Goal: Navigation & Orientation: Find specific page/section

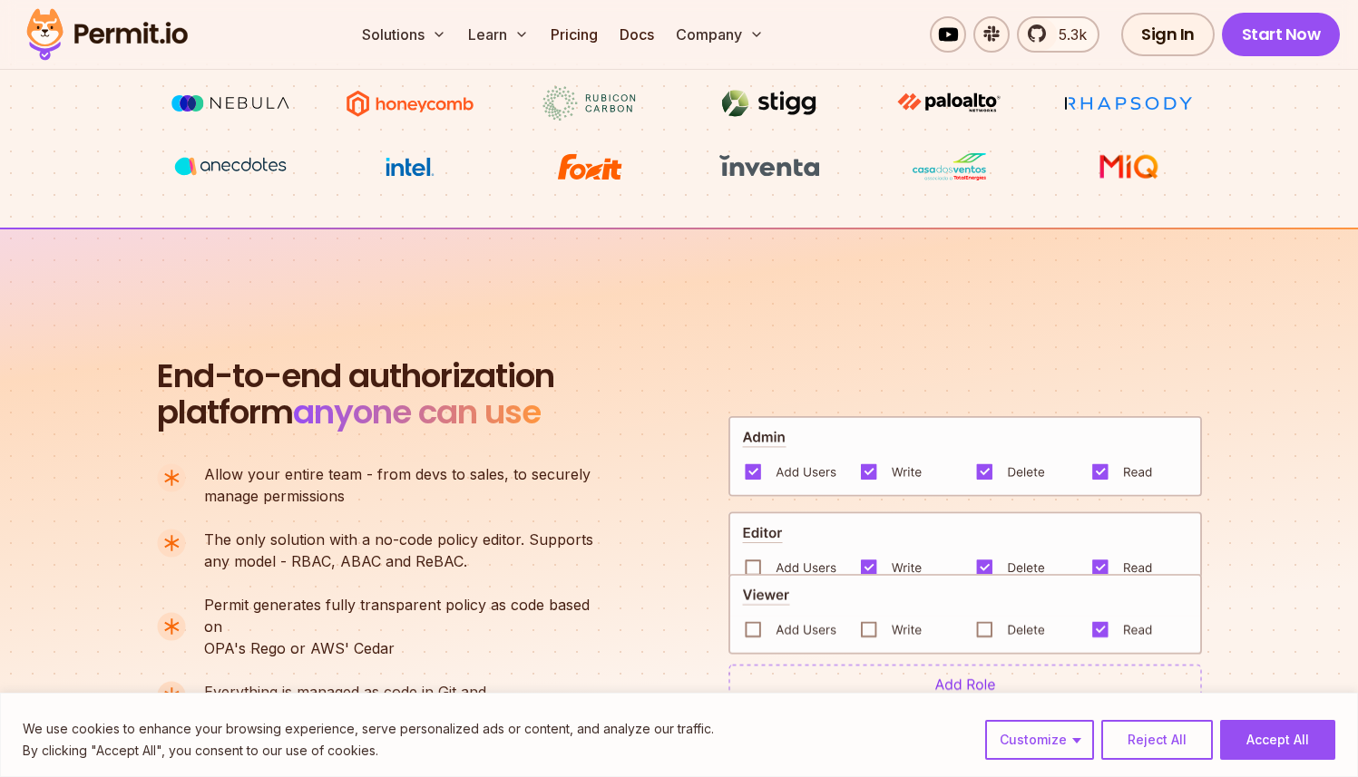
scroll to position [1029, 0]
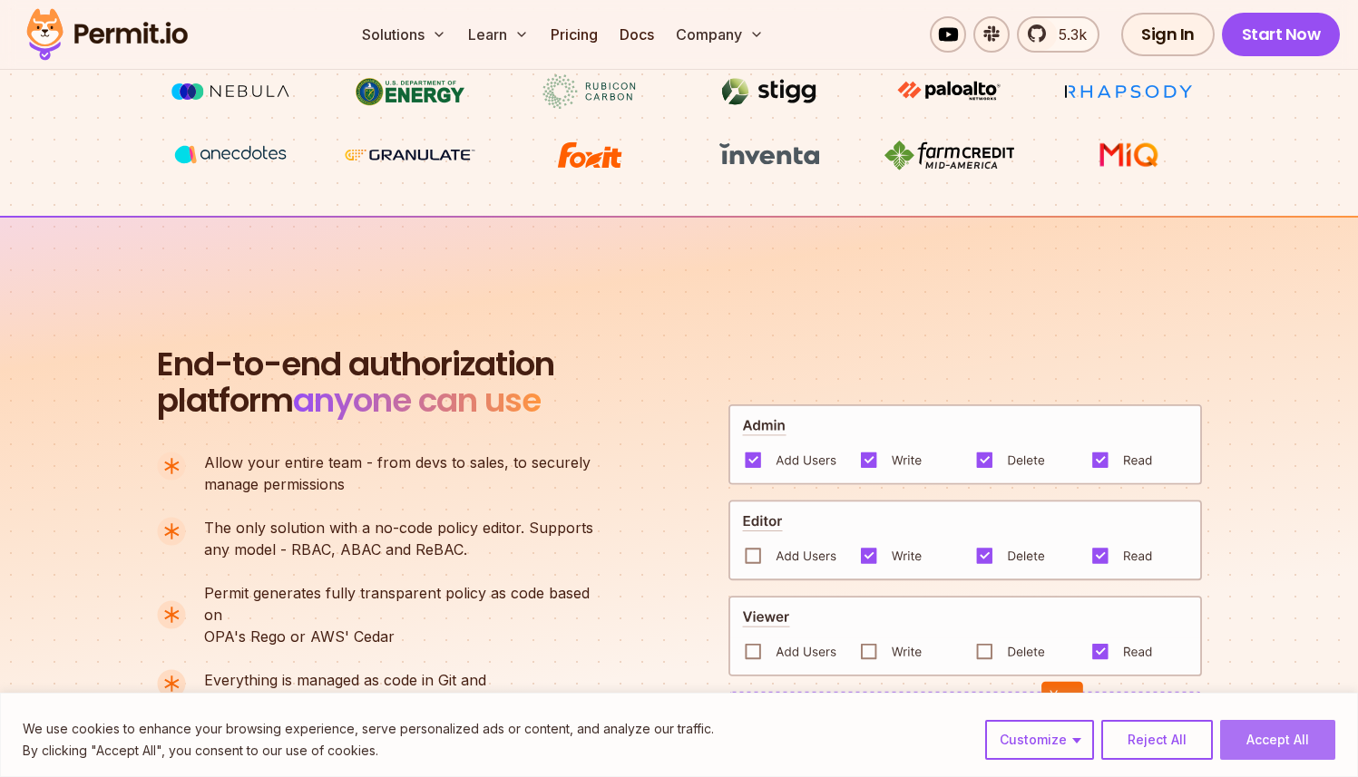
click at [1258, 747] on button "Accept All" at bounding box center [1277, 740] width 115 height 40
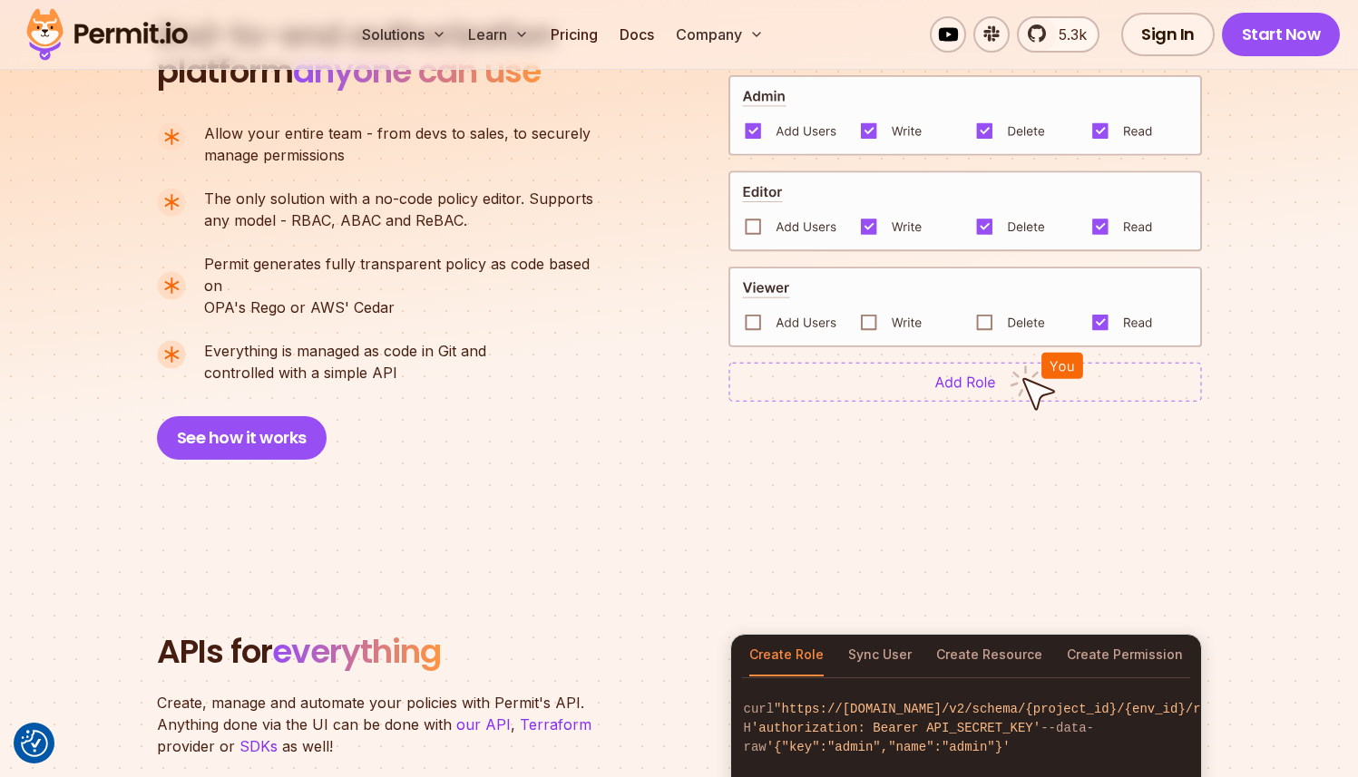
scroll to position [1595, 0]
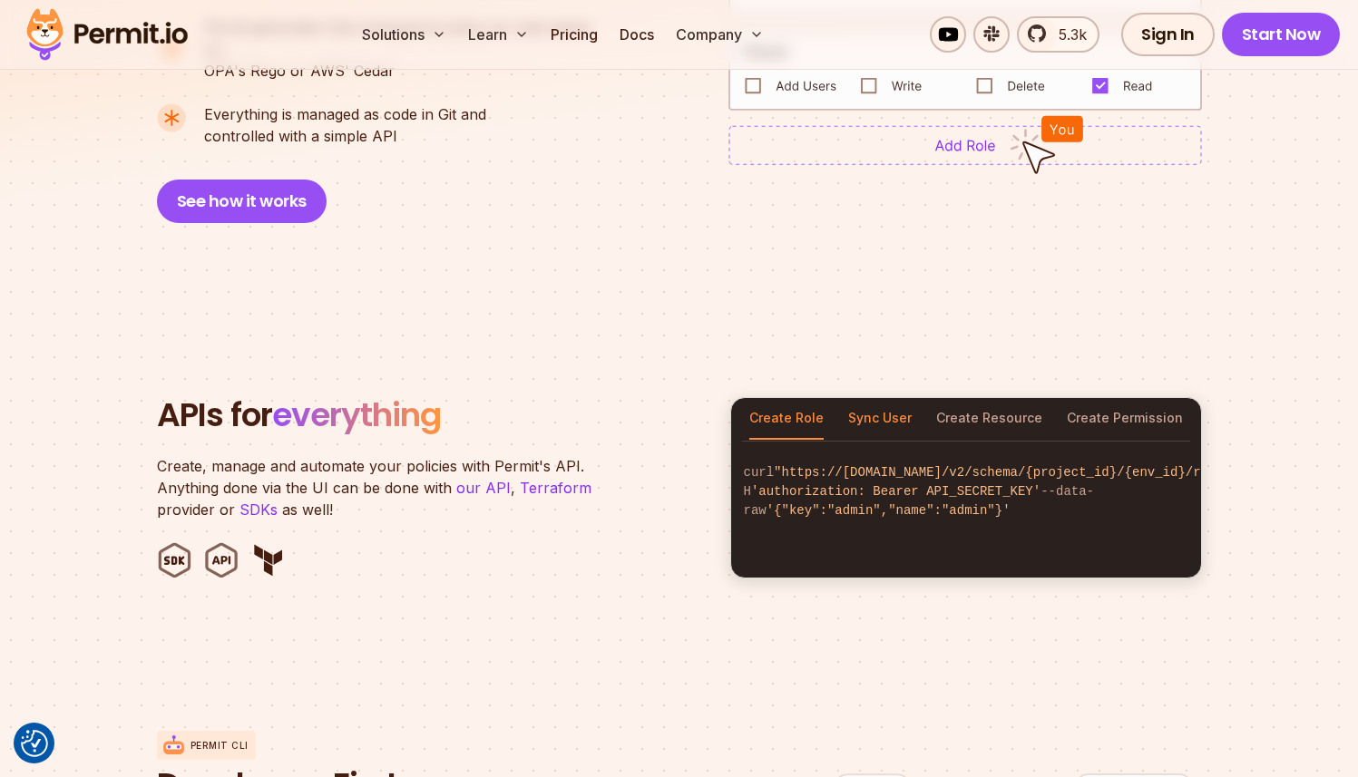
click at [886, 402] on button "Sync User" at bounding box center [880, 419] width 64 height 42
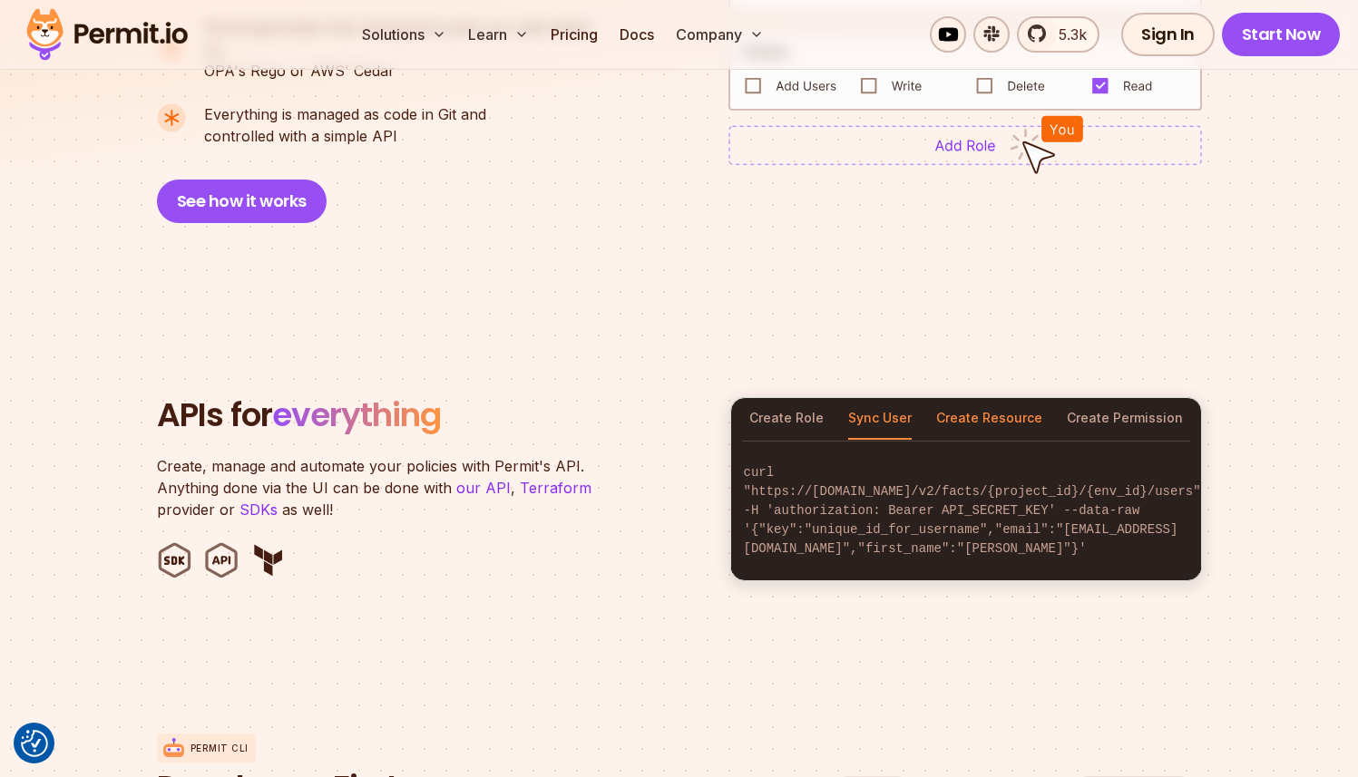
click at [985, 413] on button "Create Resource" at bounding box center [989, 419] width 106 height 42
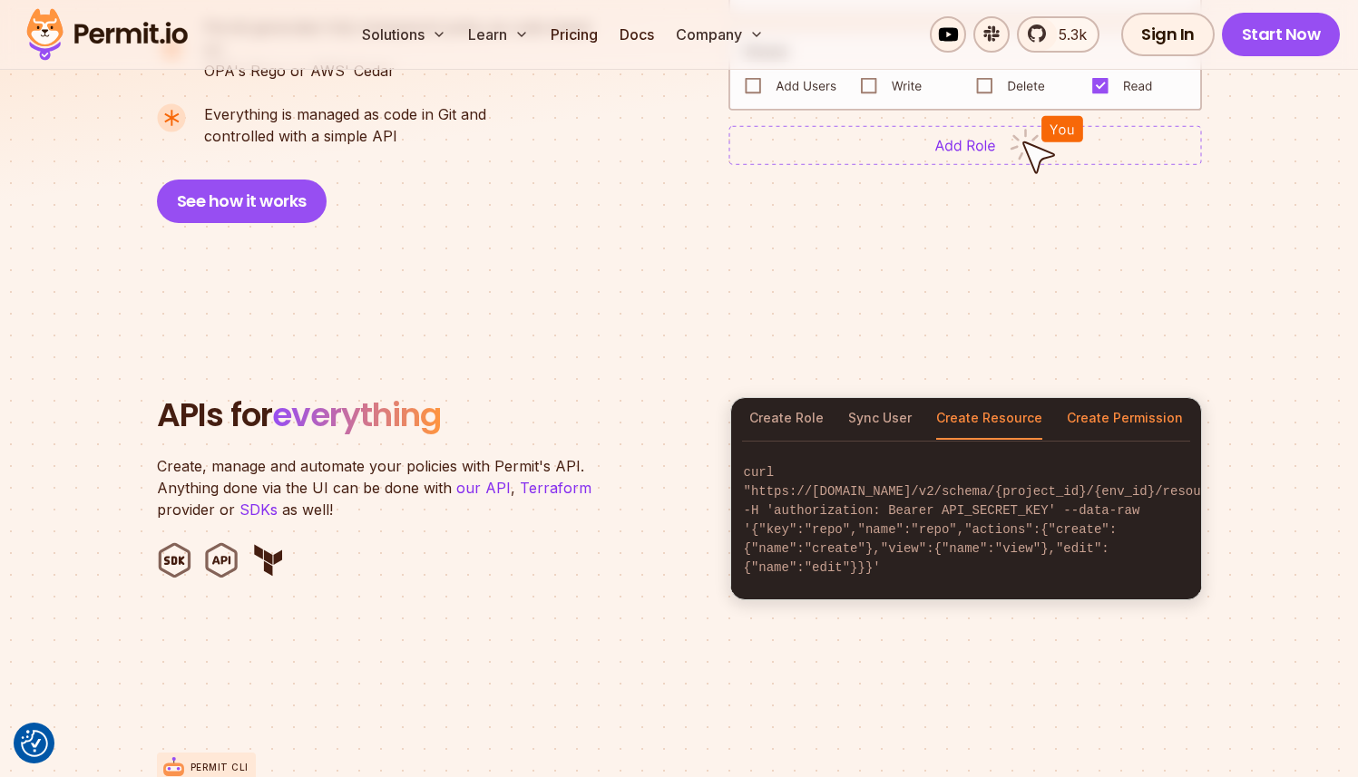
click at [1164, 408] on button "Create Permission" at bounding box center [1125, 419] width 116 height 42
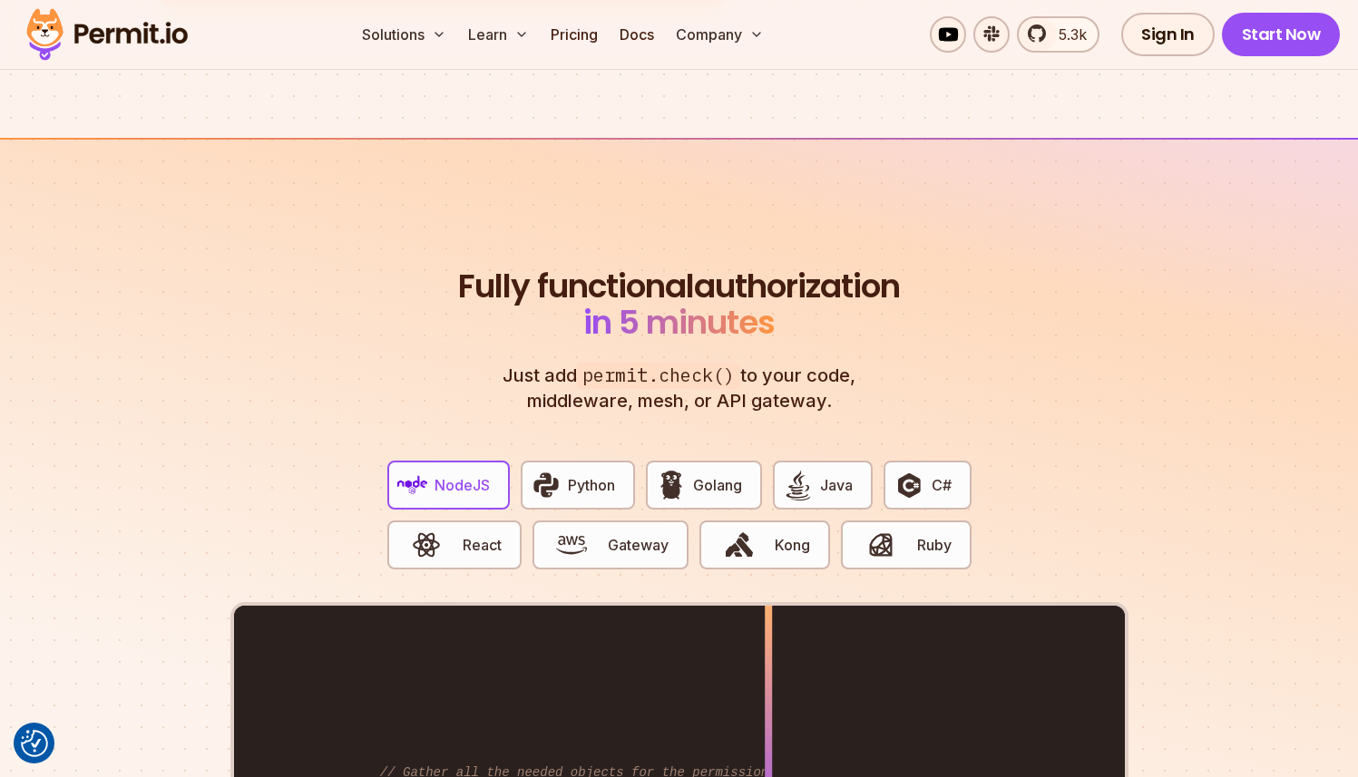
scroll to position [3292, 0]
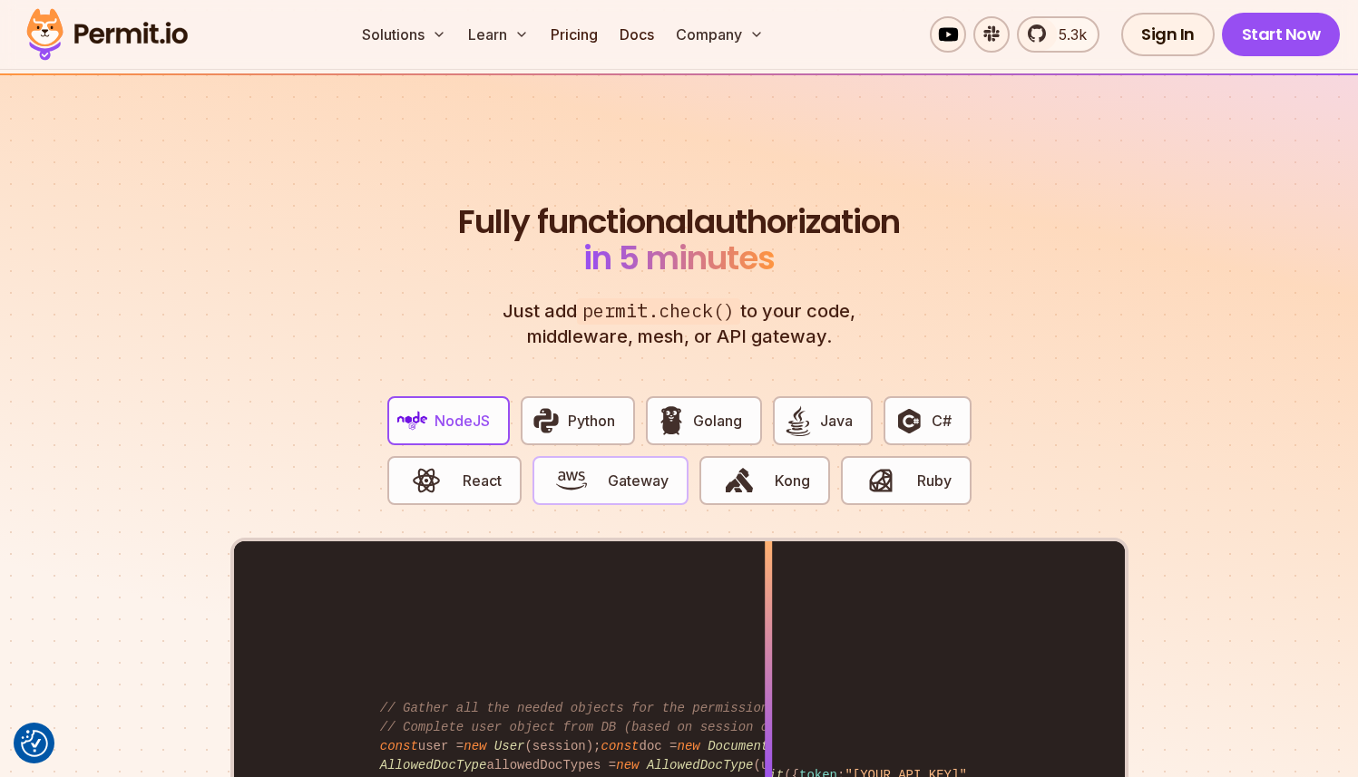
click at [587, 465] on span "button" at bounding box center [572, 480] width 61 height 31
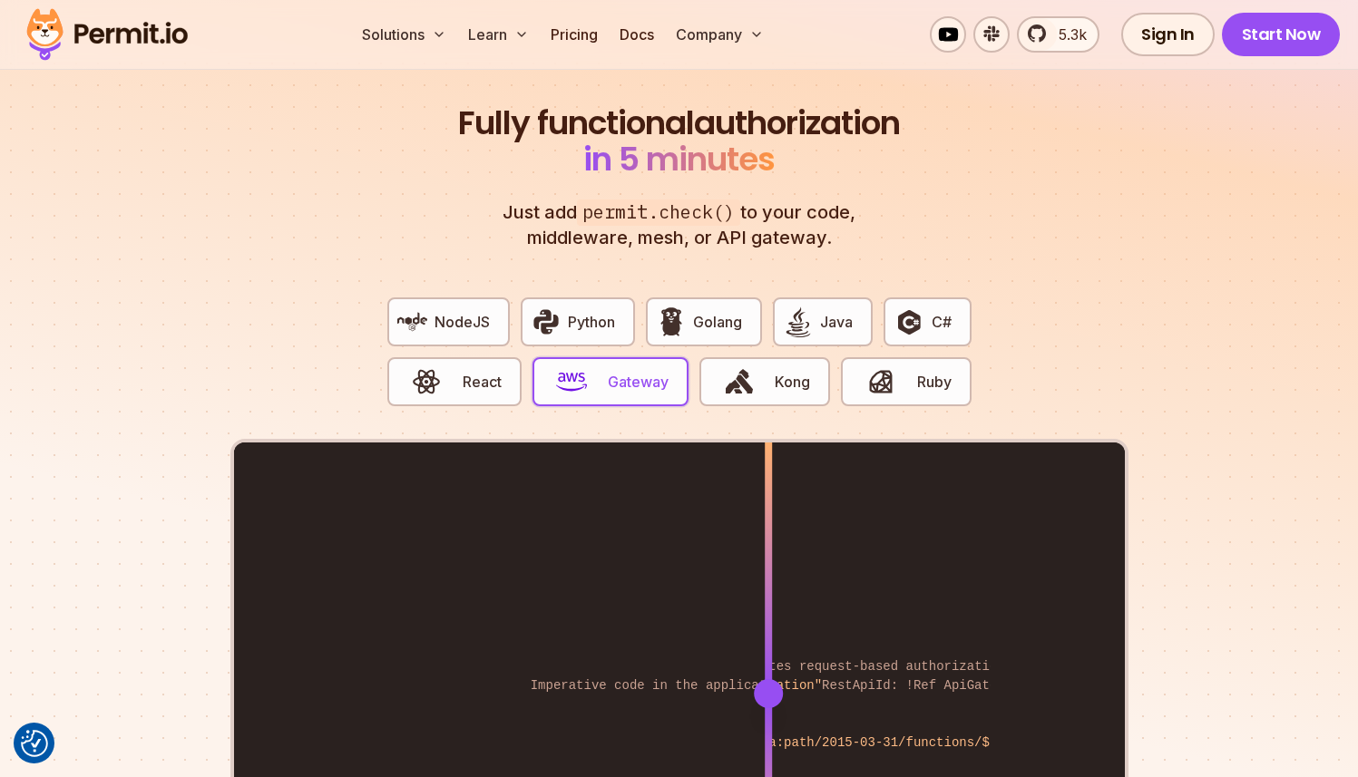
scroll to position [3511, 0]
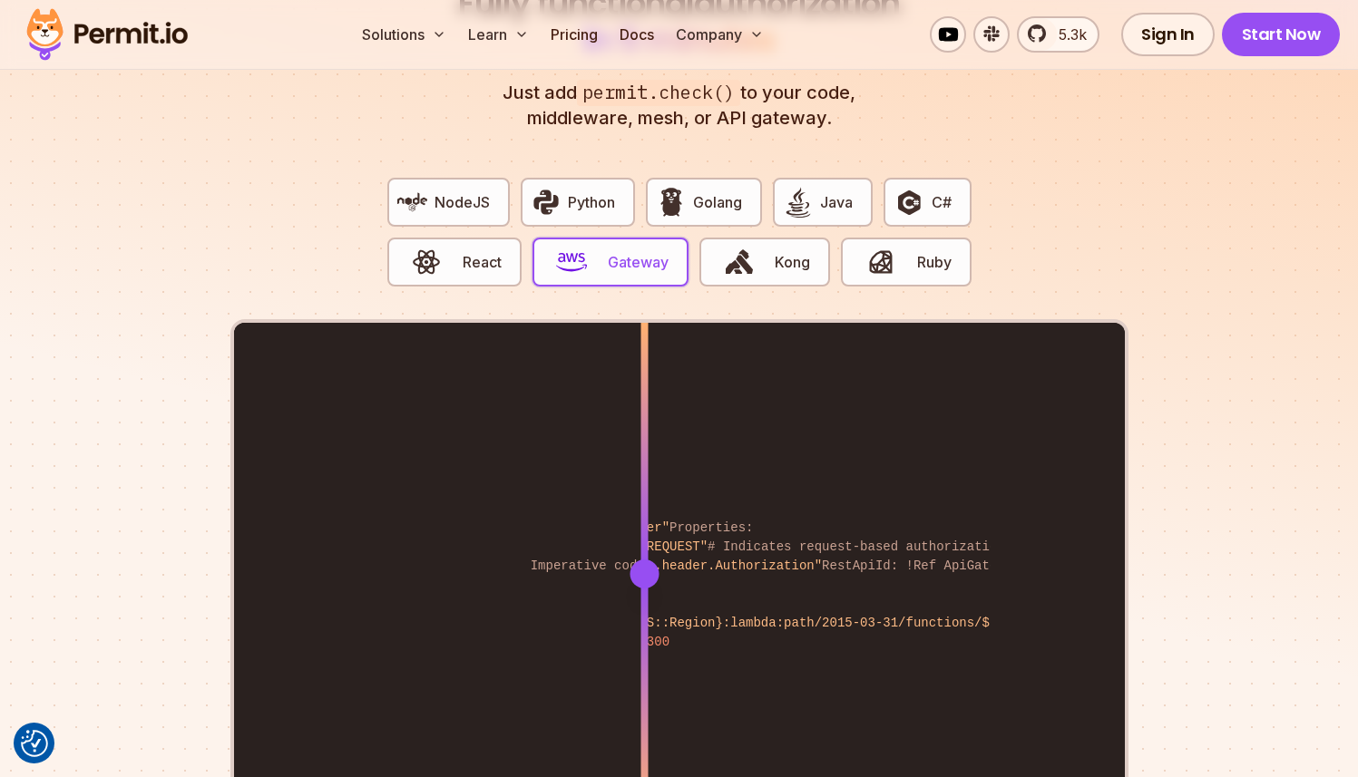
drag, startPoint x: 713, startPoint y: 553, endPoint x: 608, endPoint y: 509, distance: 114.2
click at [640, 509] on div at bounding box center [643, 573] width 7 height 501
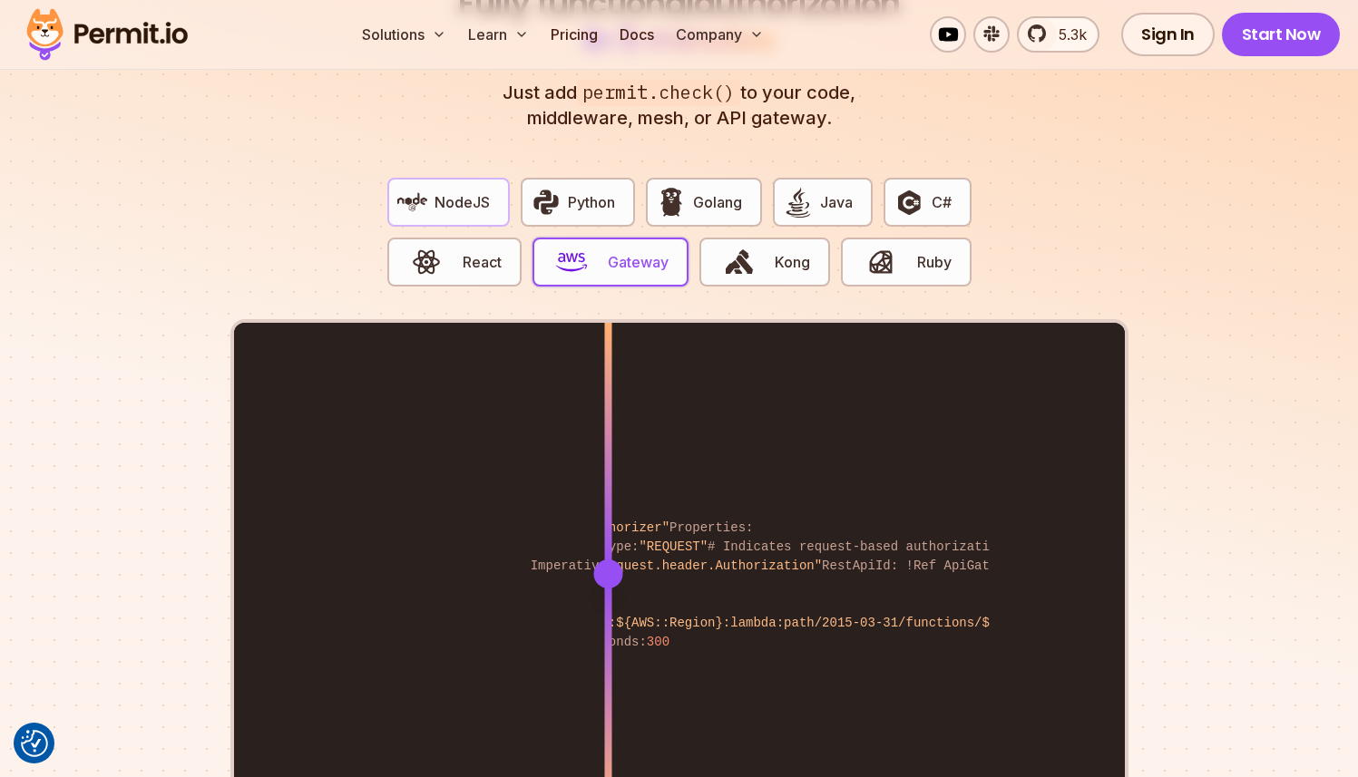
click at [458, 191] on span "NodeJS" at bounding box center [462, 202] width 55 height 22
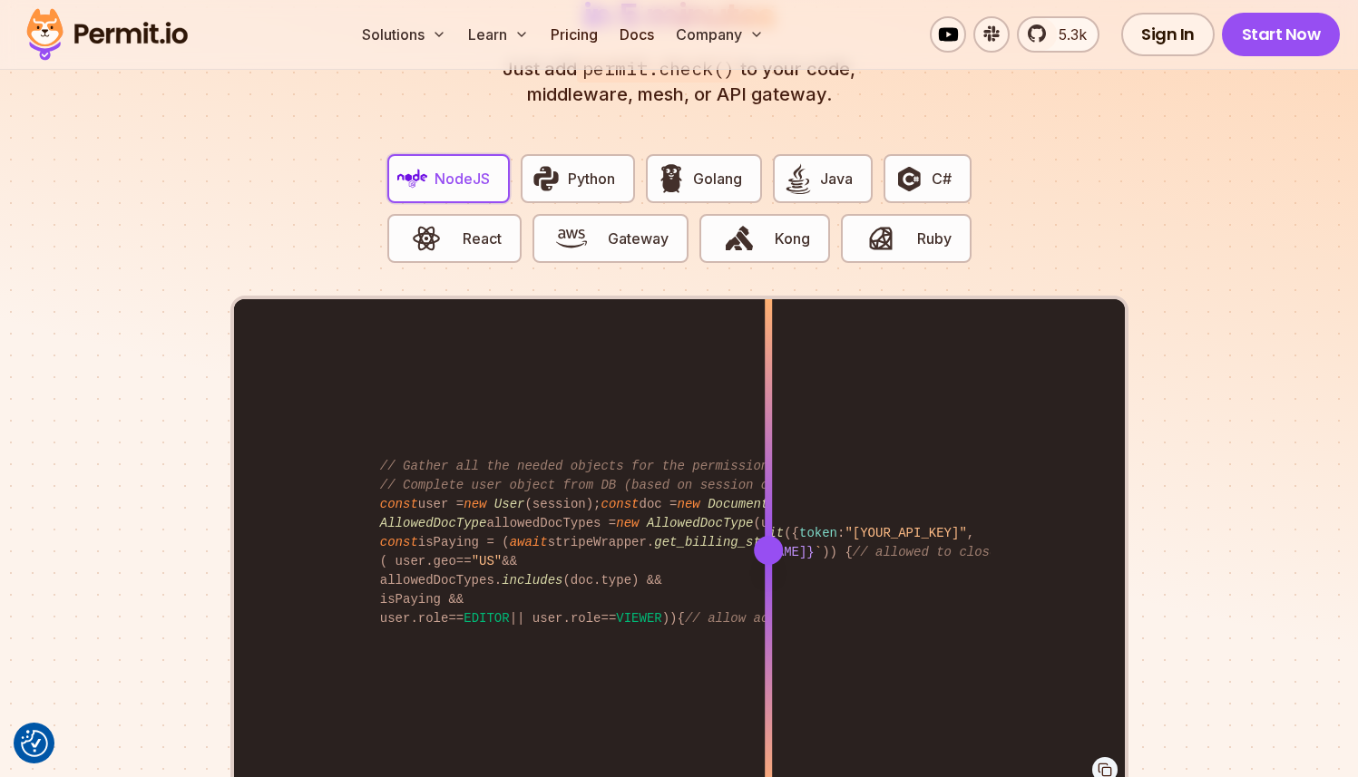
scroll to position [3545, 0]
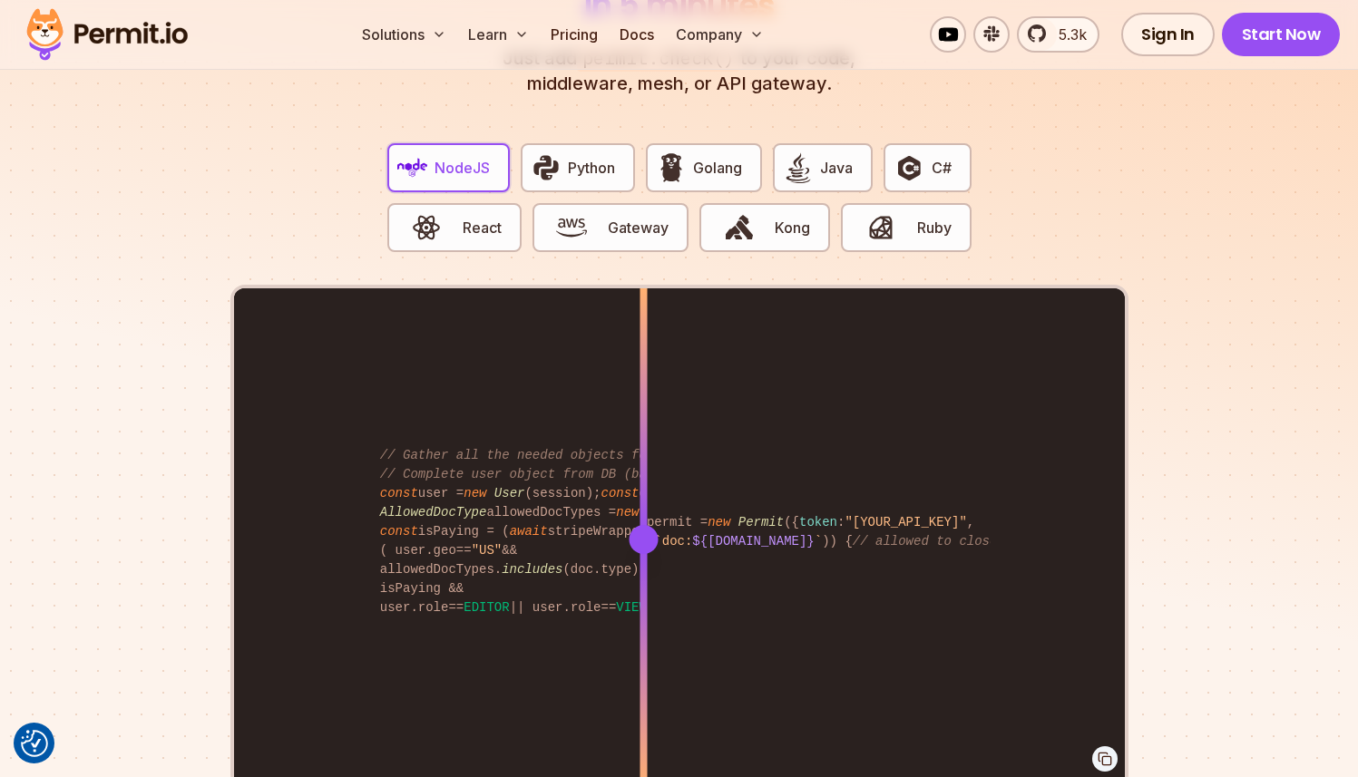
drag, startPoint x: 771, startPoint y: 522, endPoint x: 584, endPoint y: 494, distance: 188.9
click at [640, 494] on div at bounding box center [643, 538] width 7 height 501
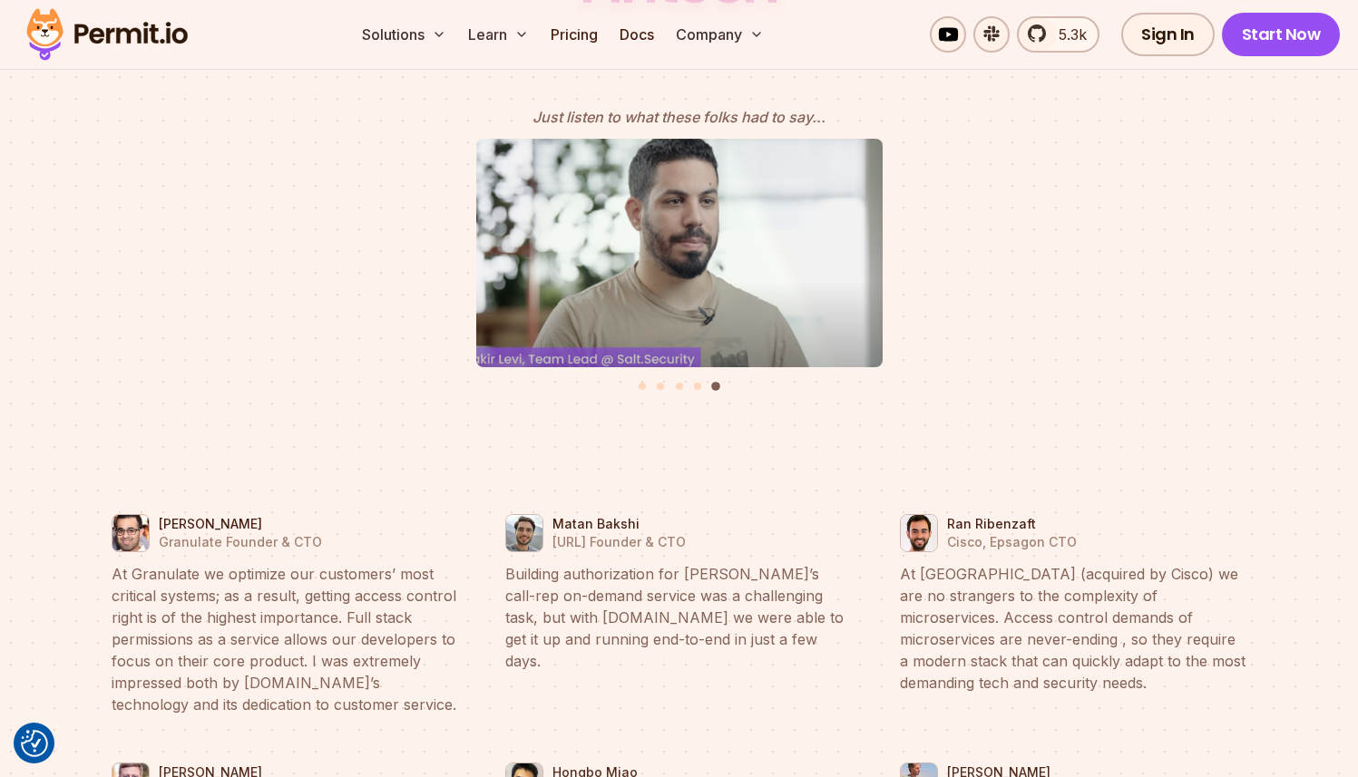
scroll to position [8225, 0]
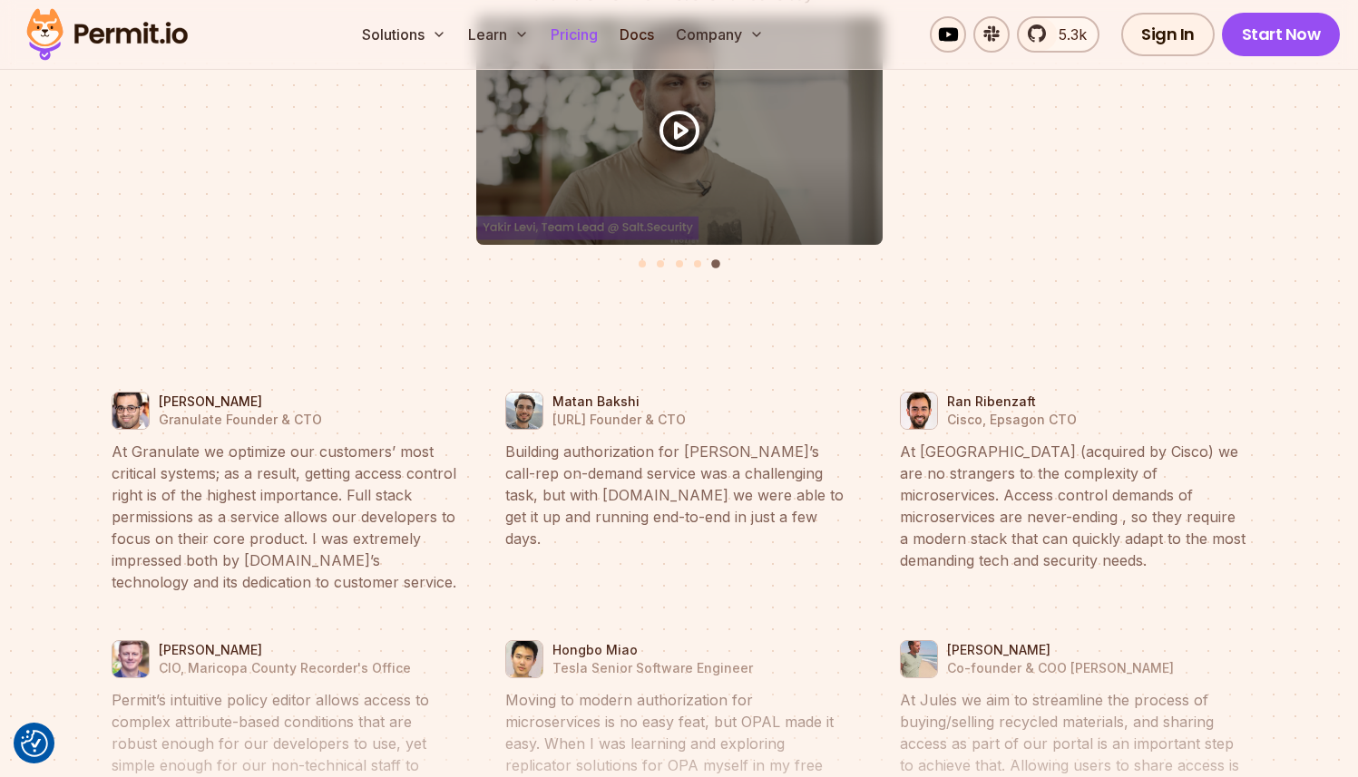
click at [569, 31] on link "Pricing" at bounding box center [574, 34] width 62 height 36
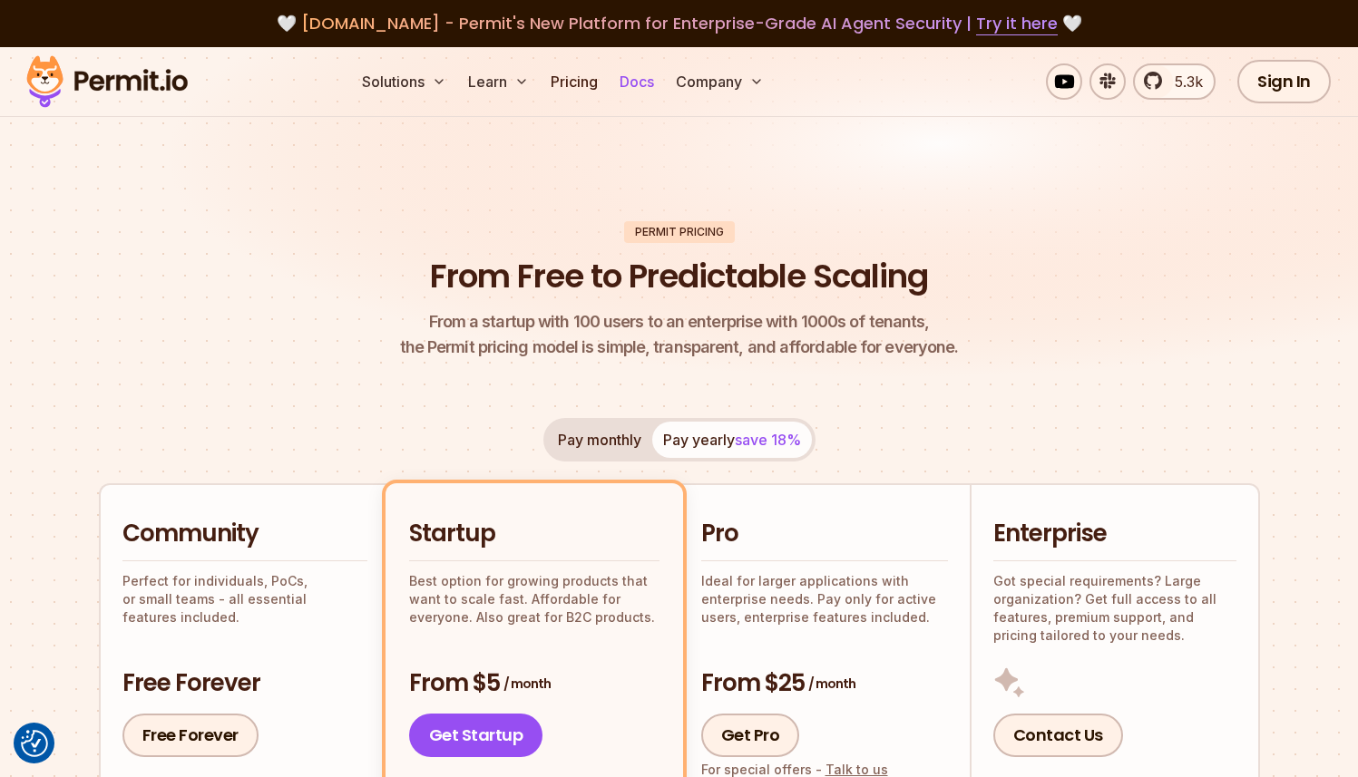
click at [639, 77] on link "Docs" at bounding box center [636, 82] width 49 height 36
